Goal: Navigation & Orientation: Find specific page/section

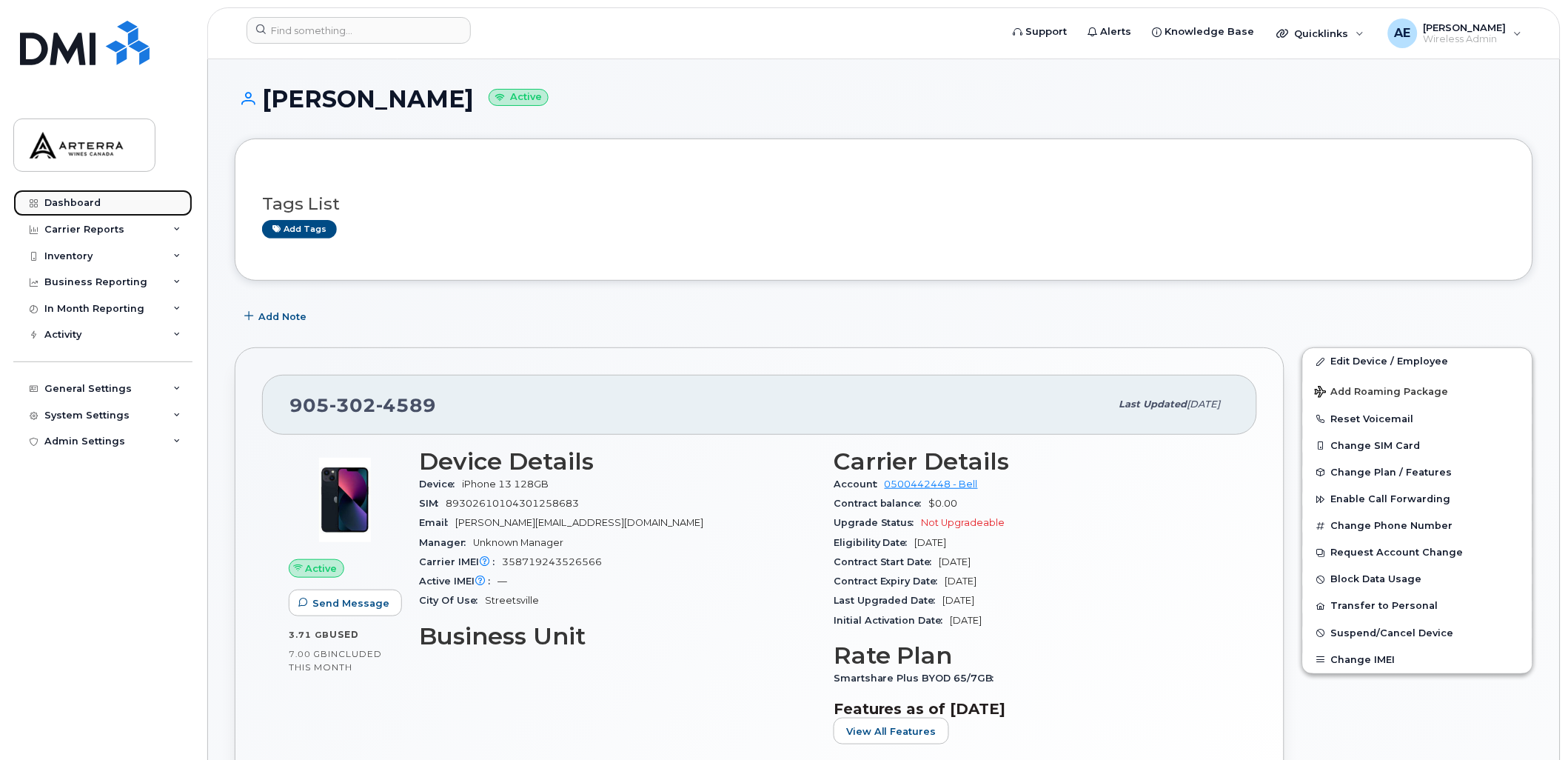
click at [55, 199] on div "Dashboard" at bounding box center [73, 203] width 56 height 12
